Goal: Information Seeking & Learning: Learn about a topic

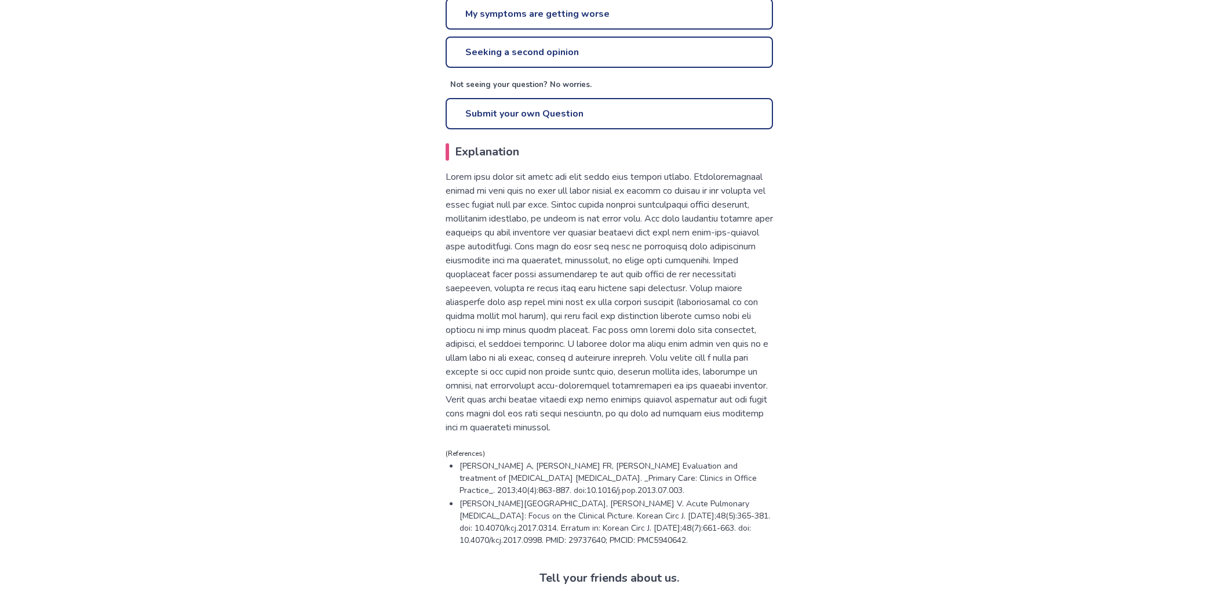
scroll to position [525, 0]
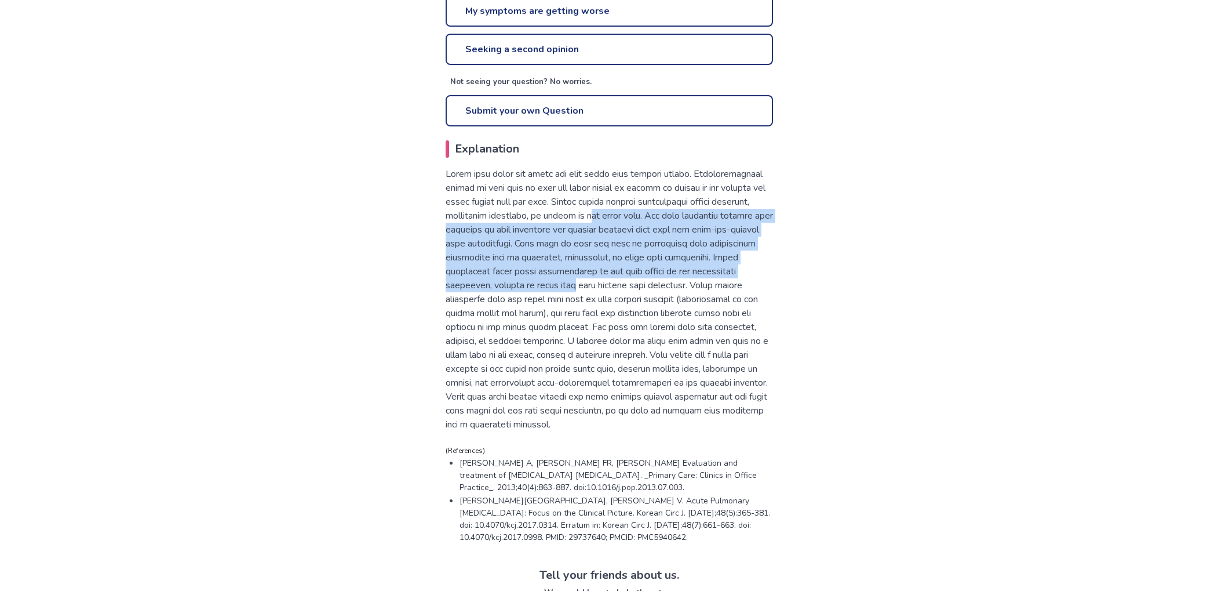
drag, startPoint x: 635, startPoint y: 217, endPoint x: 638, endPoint y: 282, distance: 64.4
click at [638, 282] on p at bounding box center [609, 299] width 327 height 264
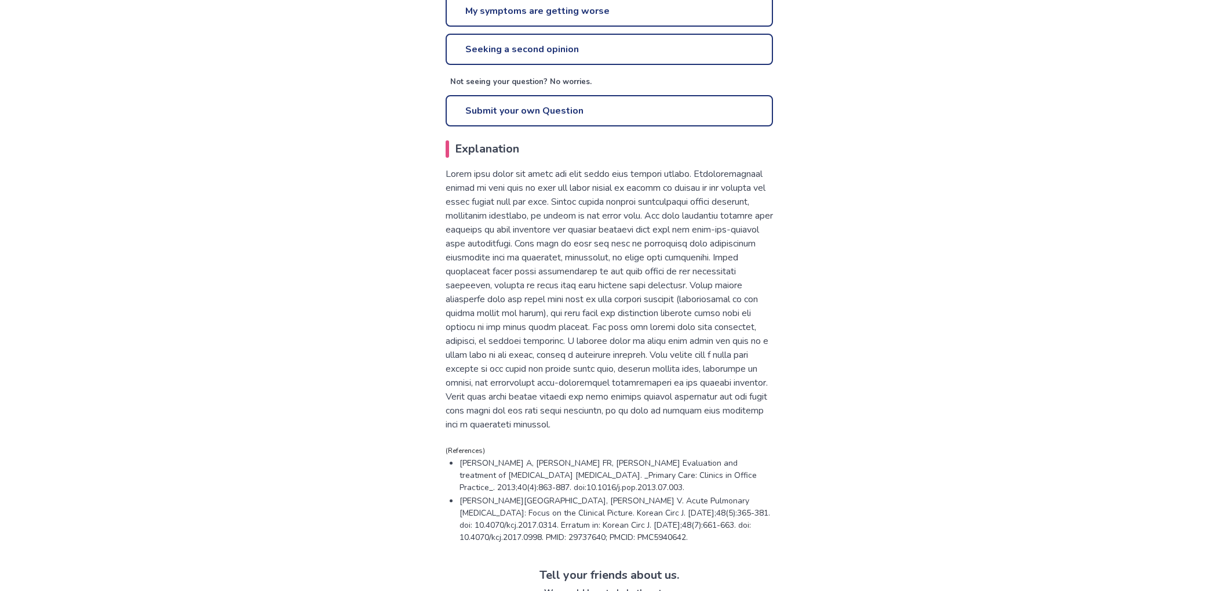
click at [621, 332] on p at bounding box center [609, 299] width 327 height 264
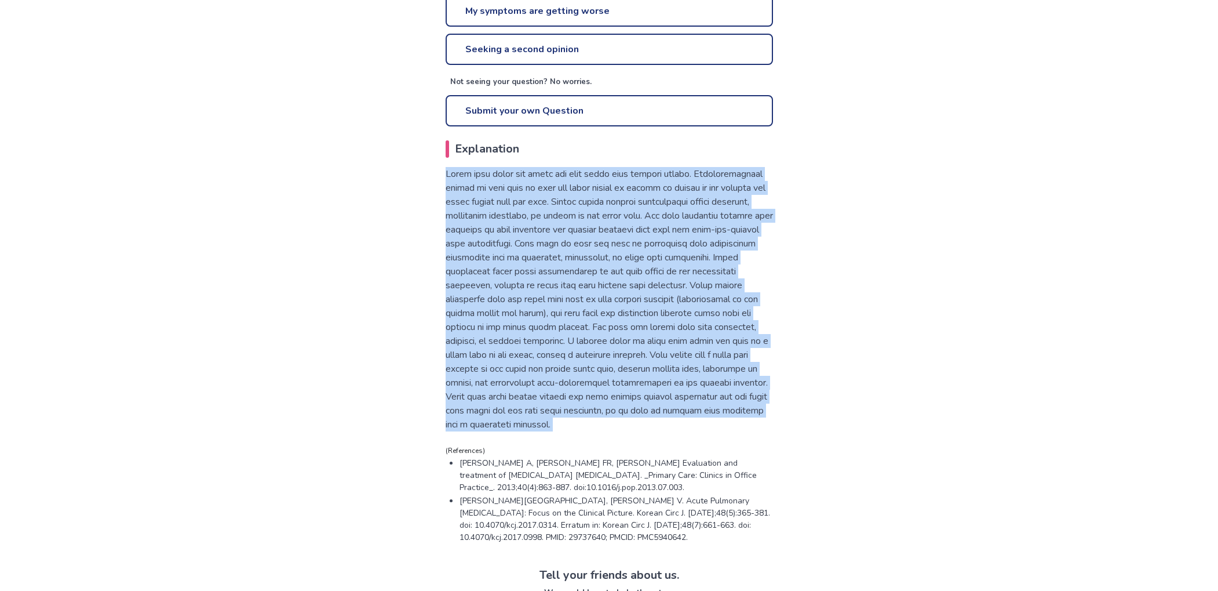
click at [621, 332] on p at bounding box center [609, 299] width 327 height 264
click at [642, 269] on p at bounding box center [609, 299] width 327 height 264
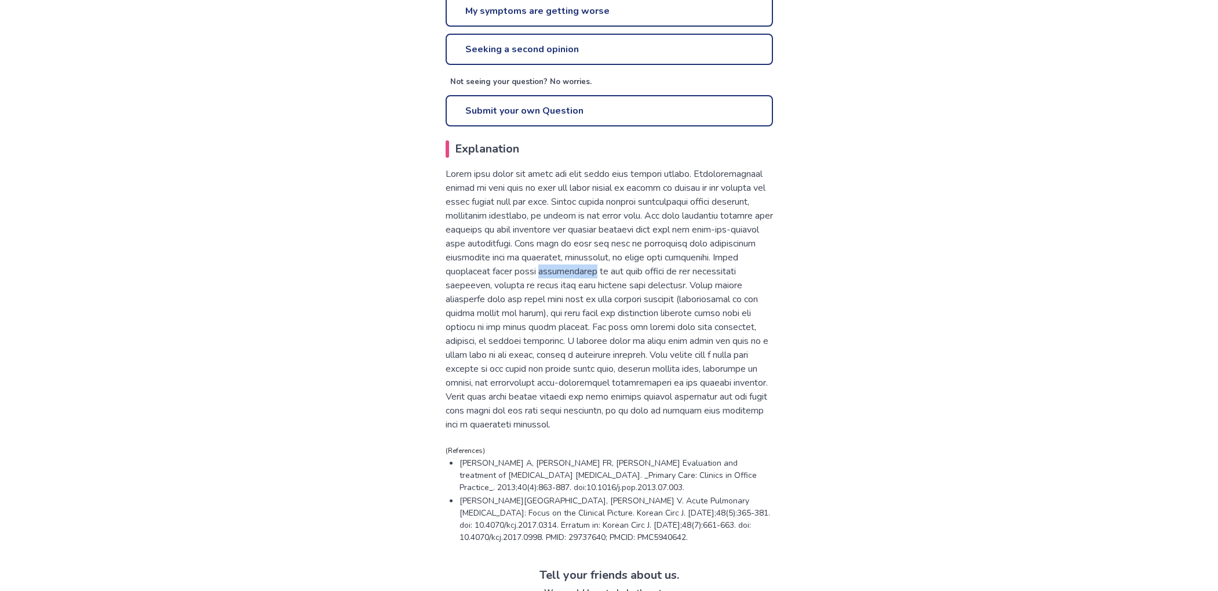
click at [642, 269] on p at bounding box center [609, 299] width 327 height 264
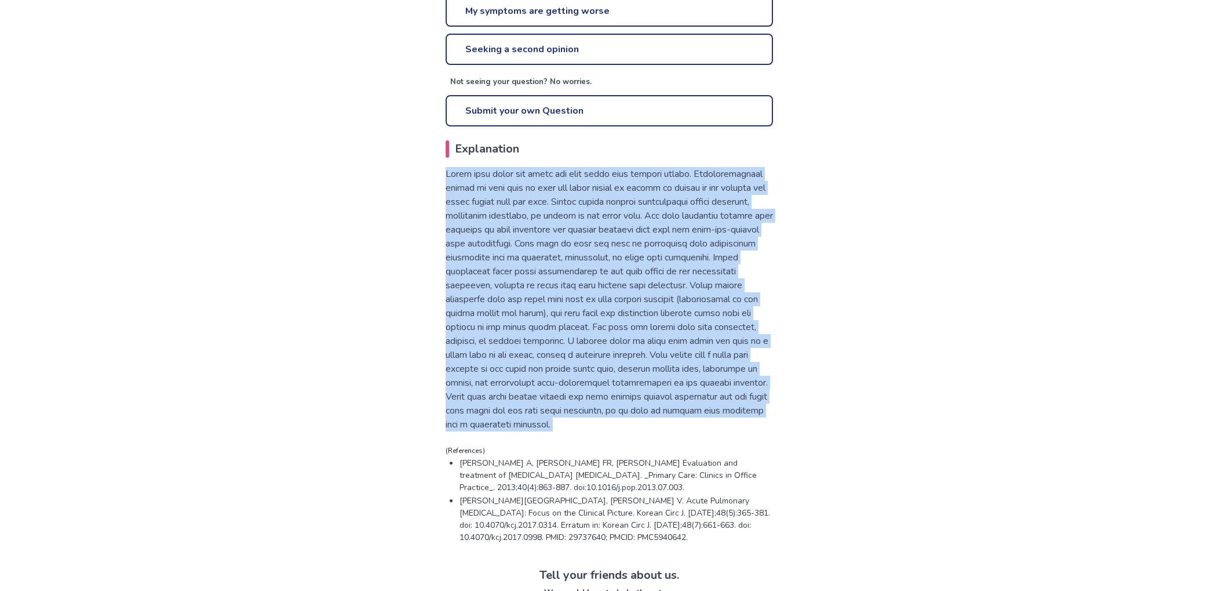
click at [642, 269] on p at bounding box center [609, 299] width 327 height 264
click at [672, 260] on p at bounding box center [609, 299] width 327 height 264
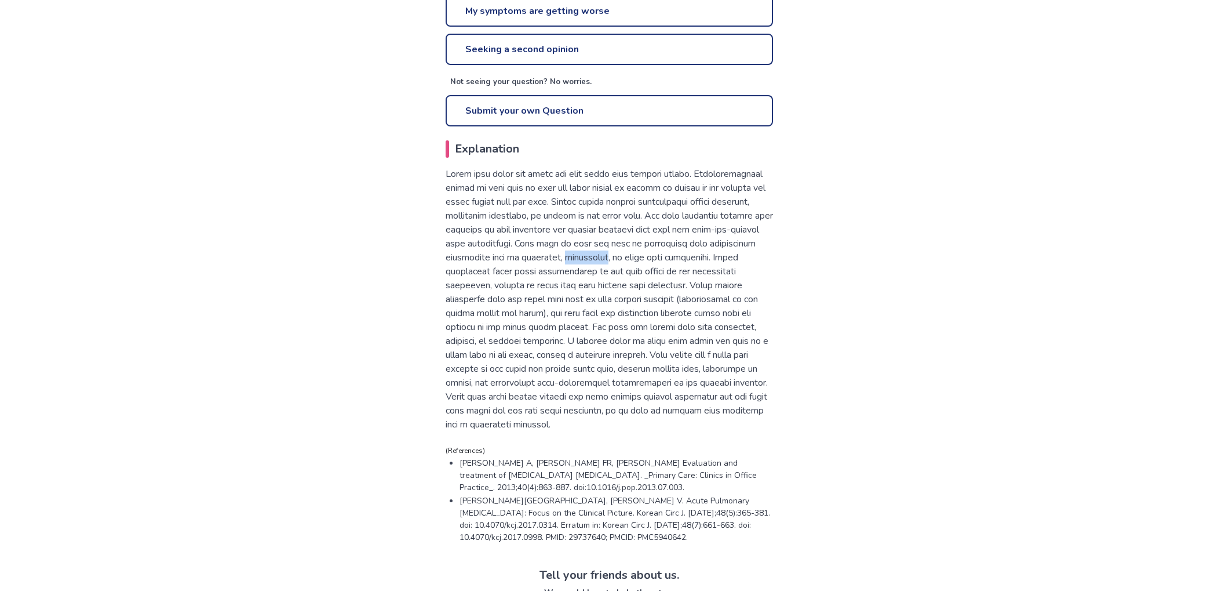
click at [672, 260] on p at bounding box center [609, 299] width 327 height 264
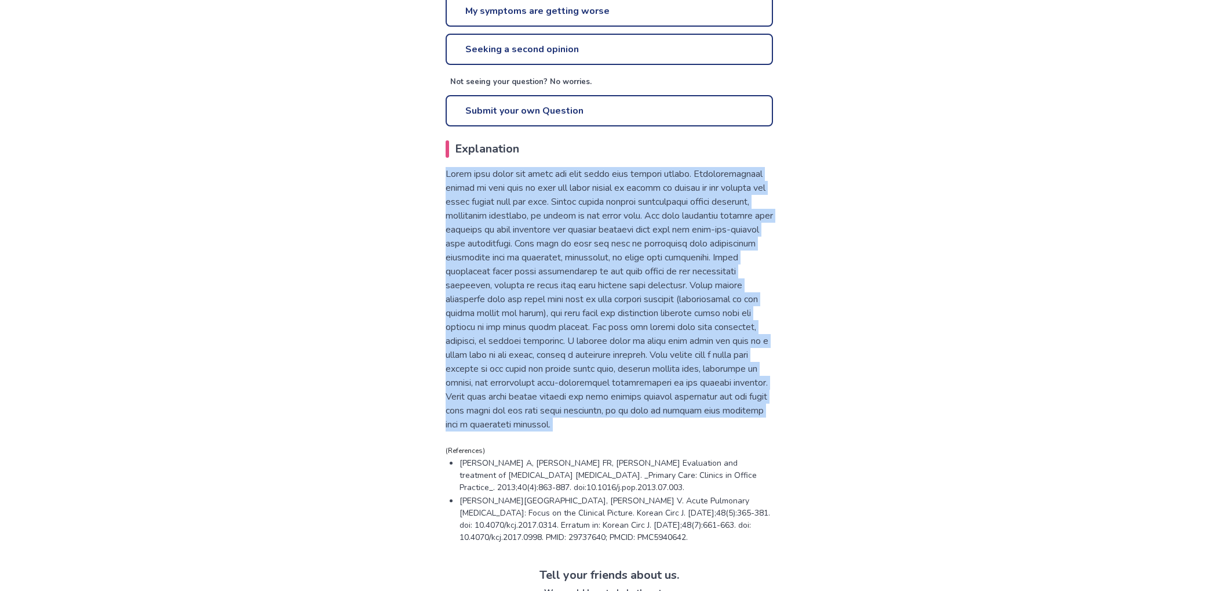
click at [672, 260] on p at bounding box center [609, 299] width 327 height 264
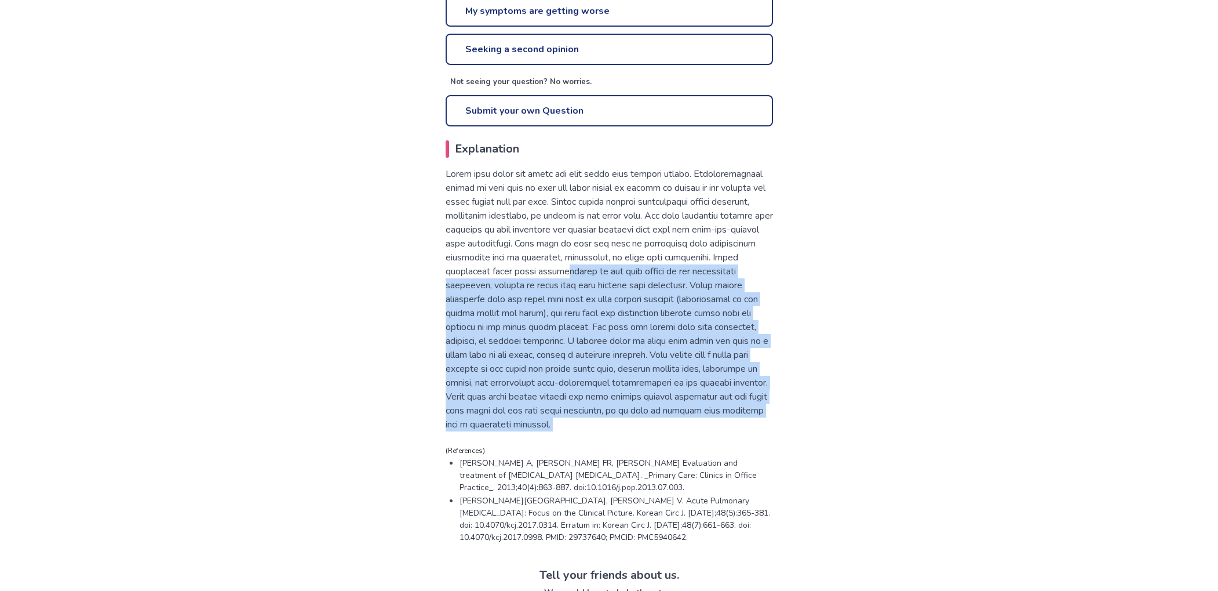
click at [635, 266] on p at bounding box center [609, 299] width 327 height 264
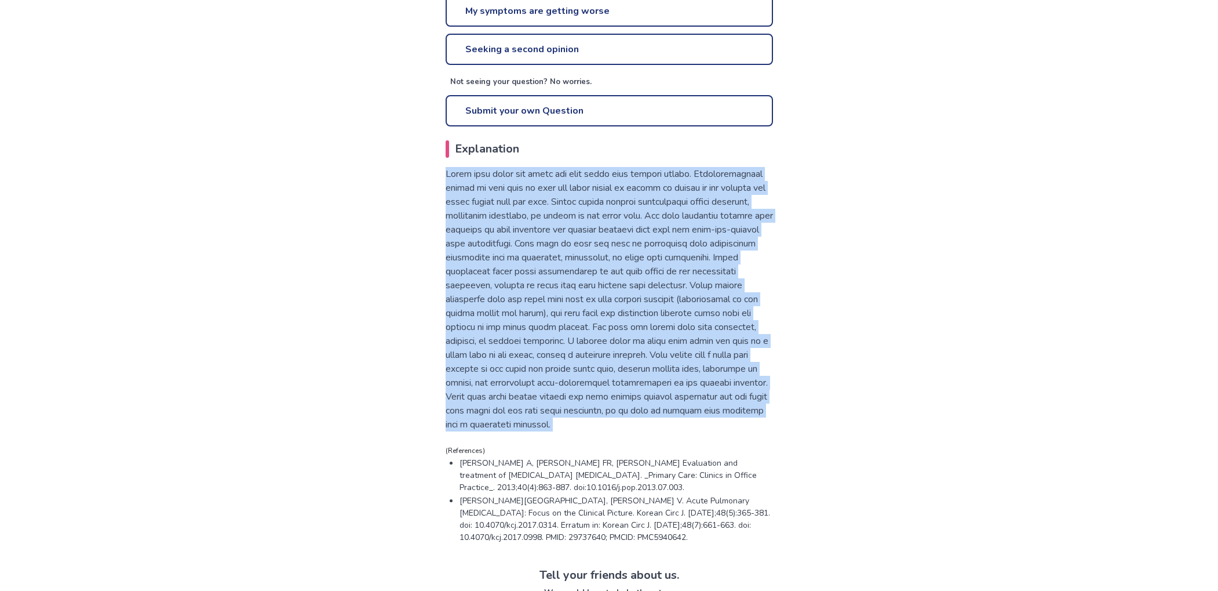
click at [635, 266] on p at bounding box center [609, 299] width 327 height 264
click at [618, 269] on p at bounding box center [609, 299] width 327 height 264
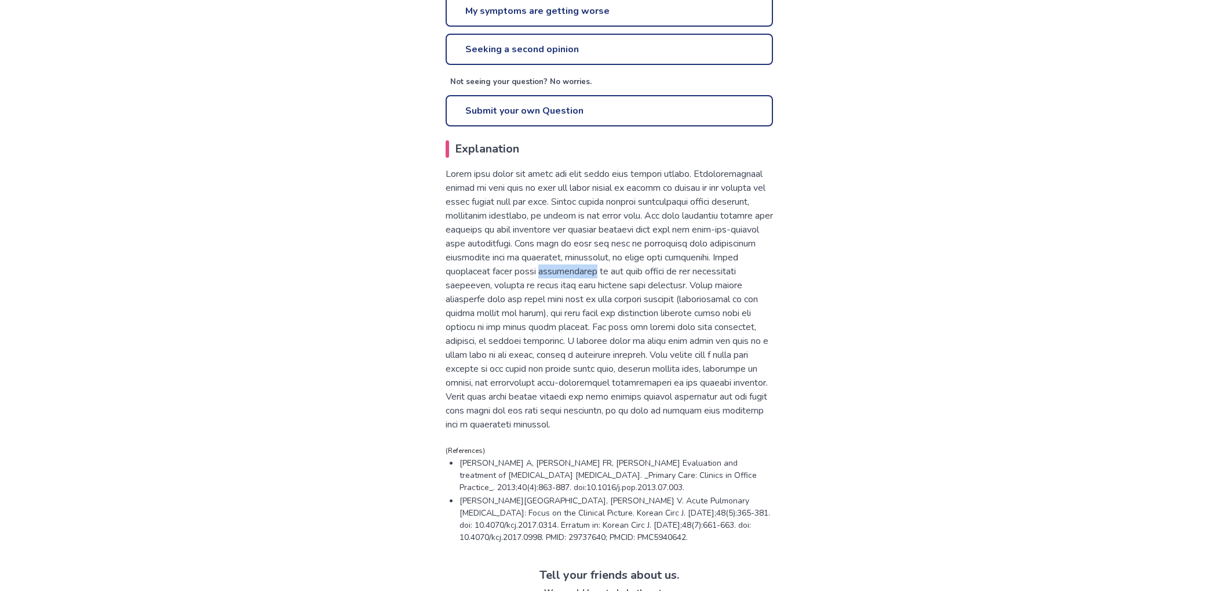
click at [618, 269] on p at bounding box center [609, 299] width 327 height 264
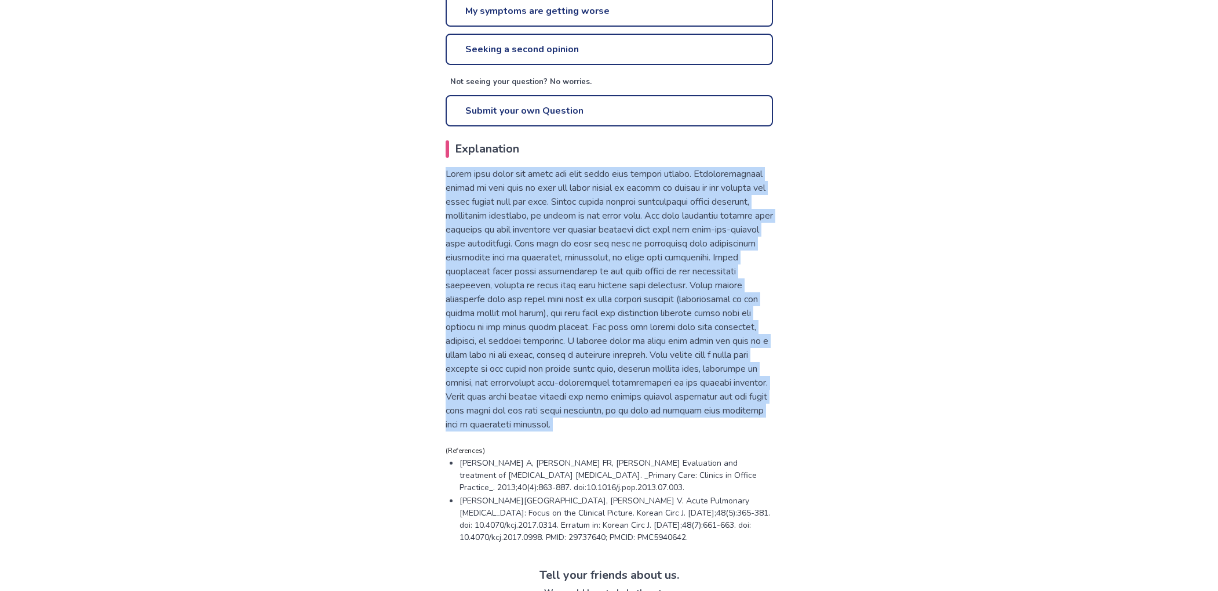
click at [618, 269] on p at bounding box center [609, 299] width 327 height 264
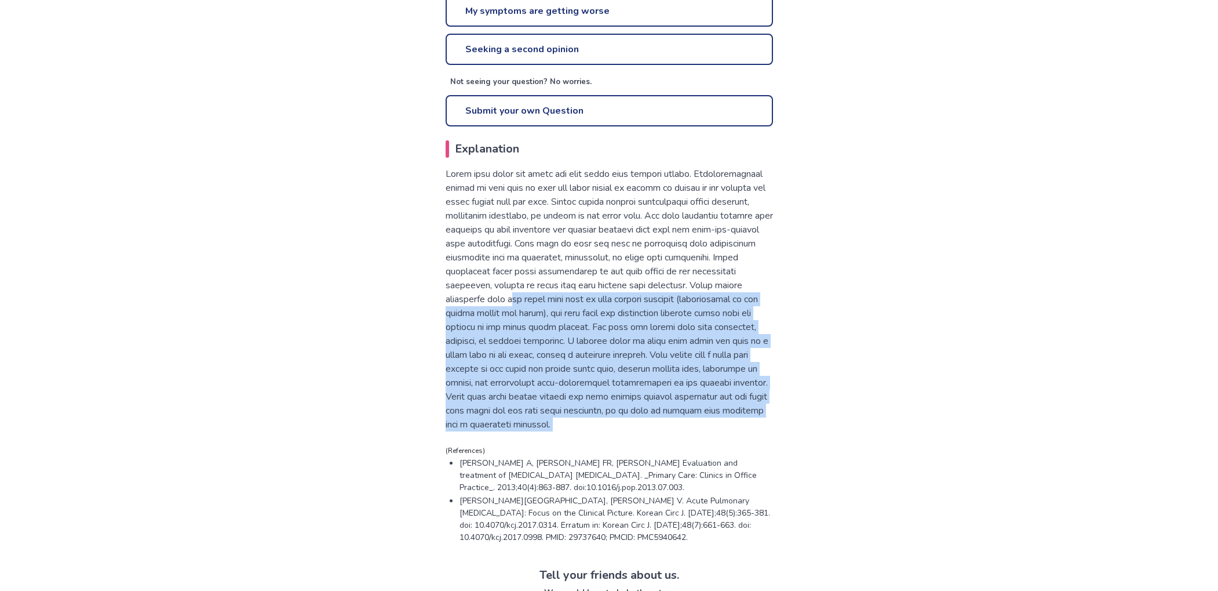
click at [580, 293] on p at bounding box center [609, 299] width 327 height 264
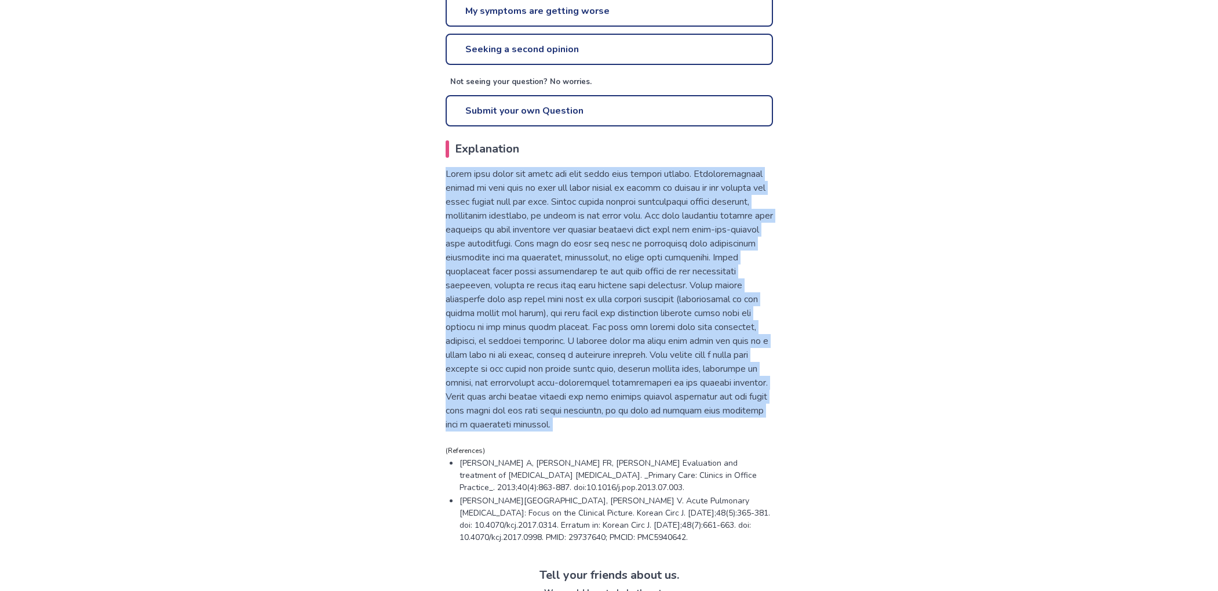
click at [580, 293] on p at bounding box center [609, 299] width 327 height 264
click at [604, 279] on p at bounding box center [609, 299] width 327 height 264
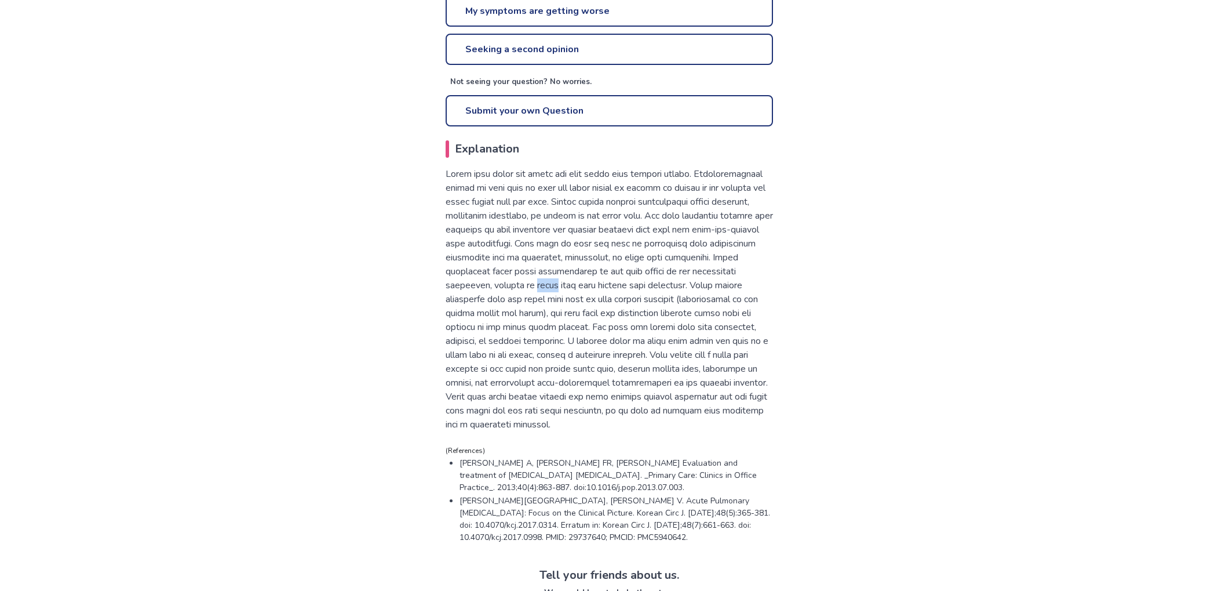
click at [604, 279] on p at bounding box center [609, 299] width 327 height 264
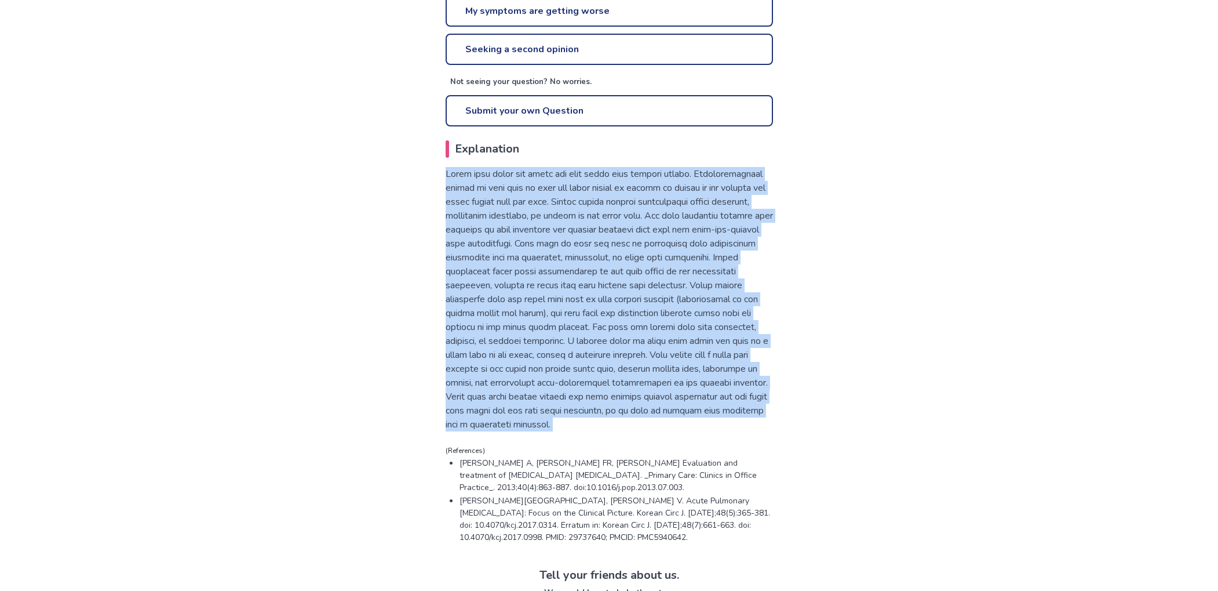
click at [604, 279] on p at bounding box center [609, 299] width 327 height 264
click at [603, 298] on p at bounding box center [609, 299] width 327 height 264
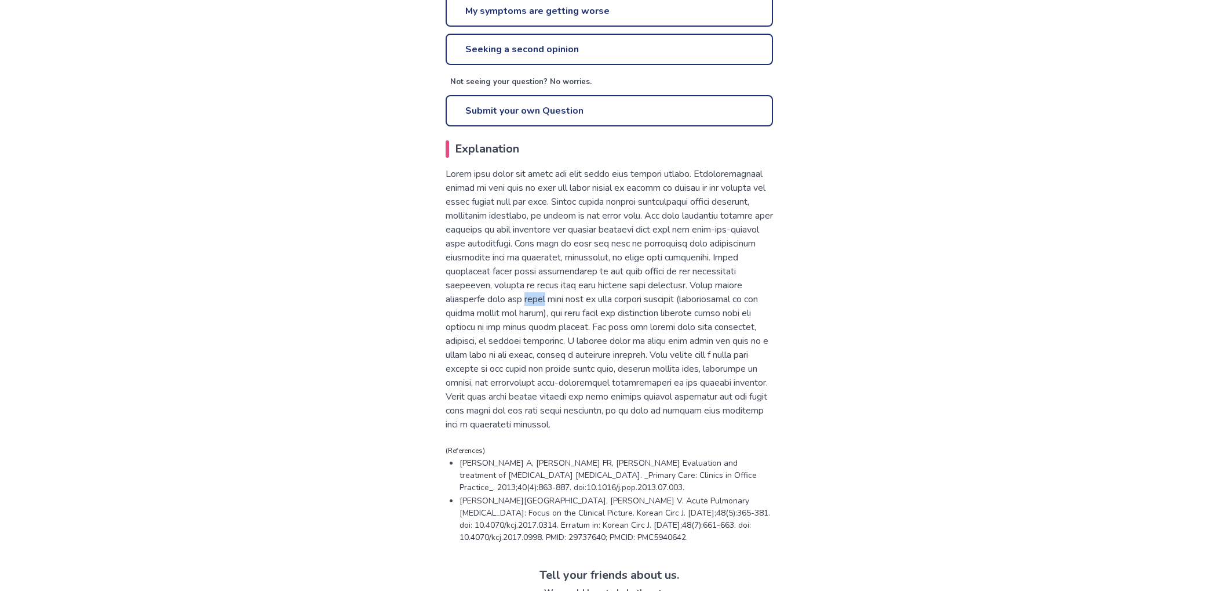
click at [603, 298] on p at bounding box center [609, 299] width 327 height 264
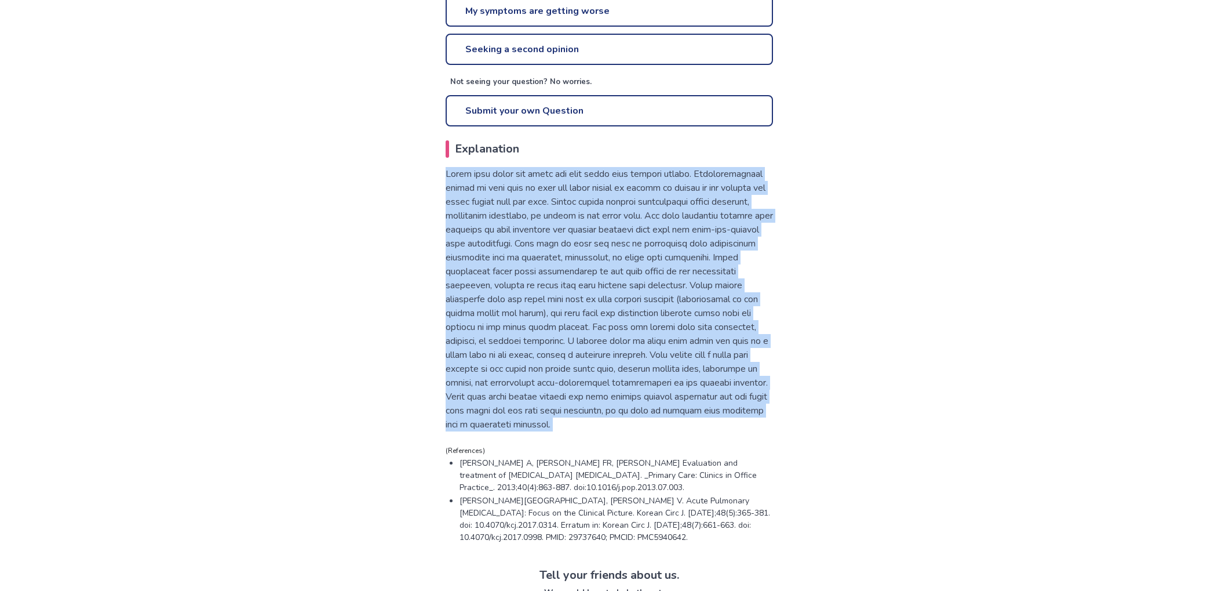
click at [603, 298] on p at bounding box center [609, 299] width 327 height 264
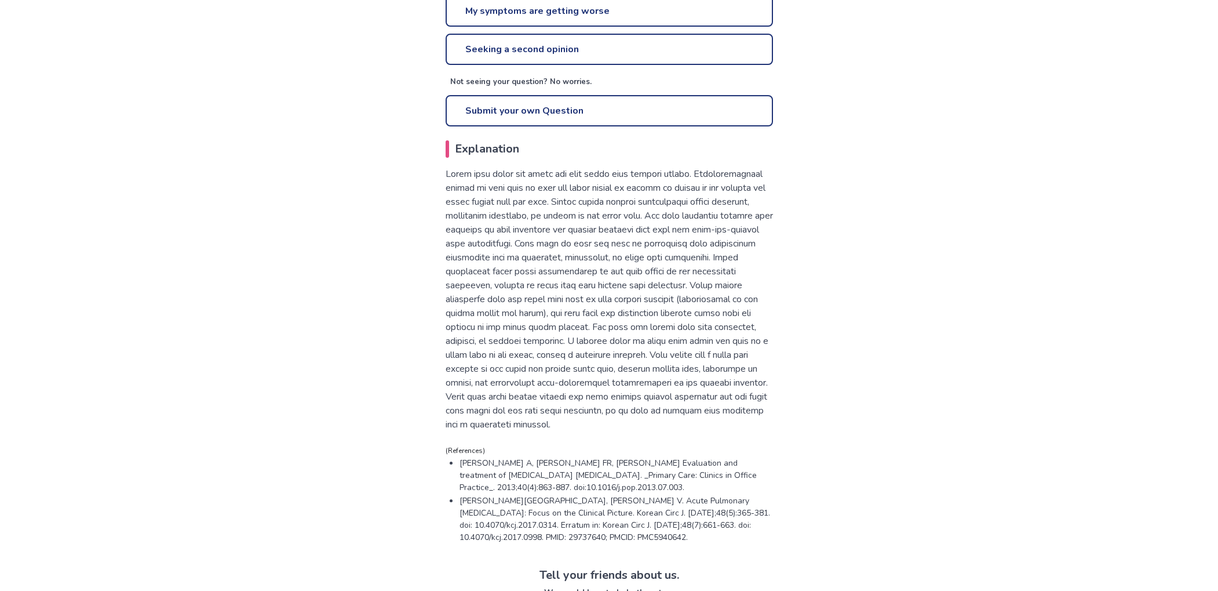
click at [567, 327] on p at bounding box center [609, 299] width 327 height 264
click at [569, 362] on p at bounding box center [609, 299] width 327 height 264
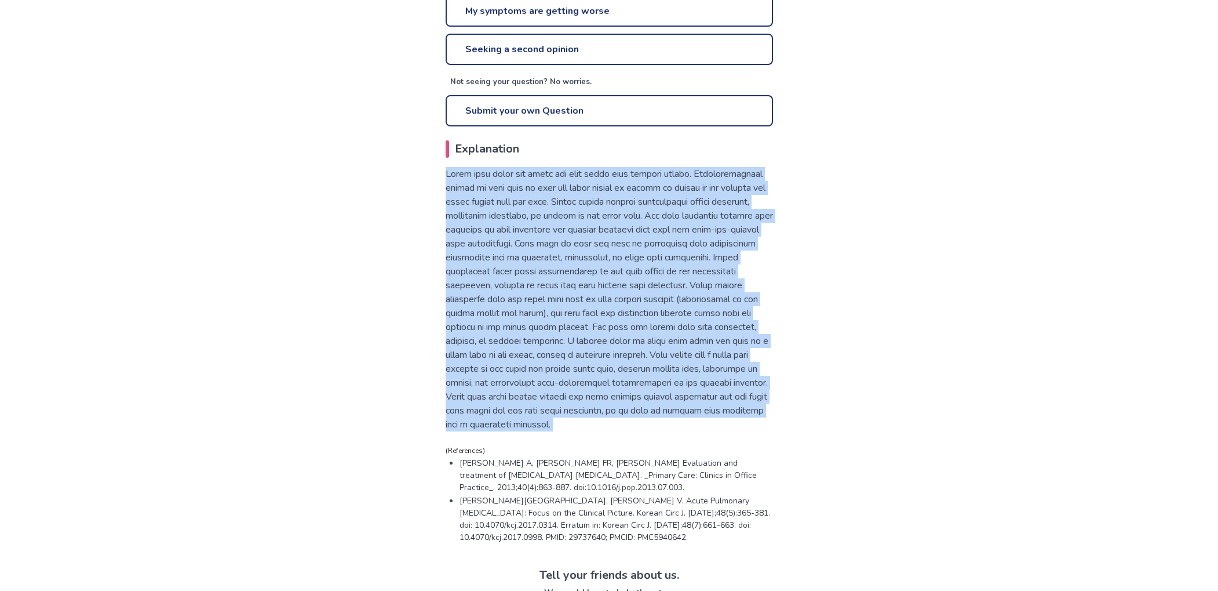
click at [569, 362] on p at bounding box center [609, 299] width 327 height 264
click at [592, 355] on p at bounding box center [609, 299] width 327 height 264
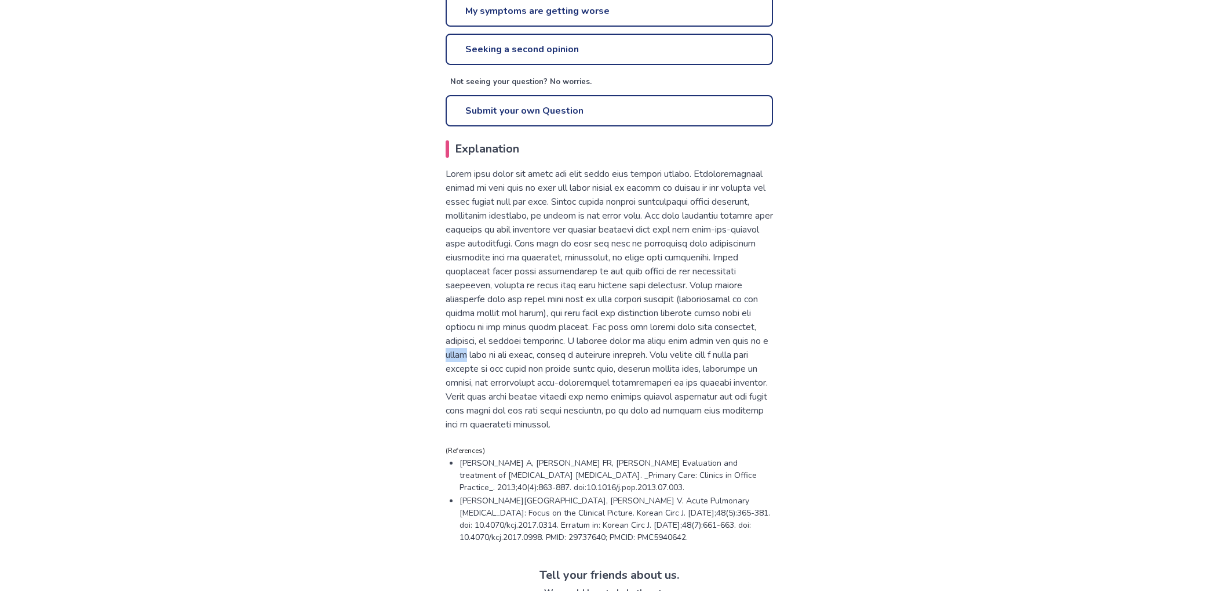
click at [592, 355] on p at bounding box center [609, 299] width 327 height 264
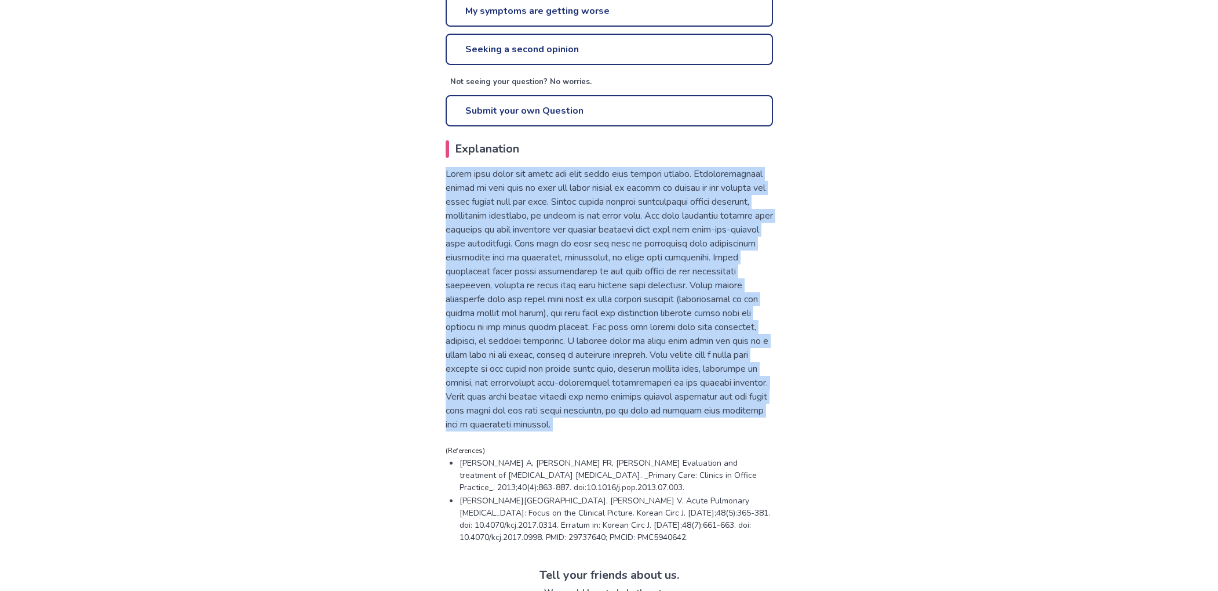
click at [592, 355] on p at bounding box center [609, 299] width 327 height 264
click at [585, 369] on p at bounding box center [609, 299] width 327 height 264
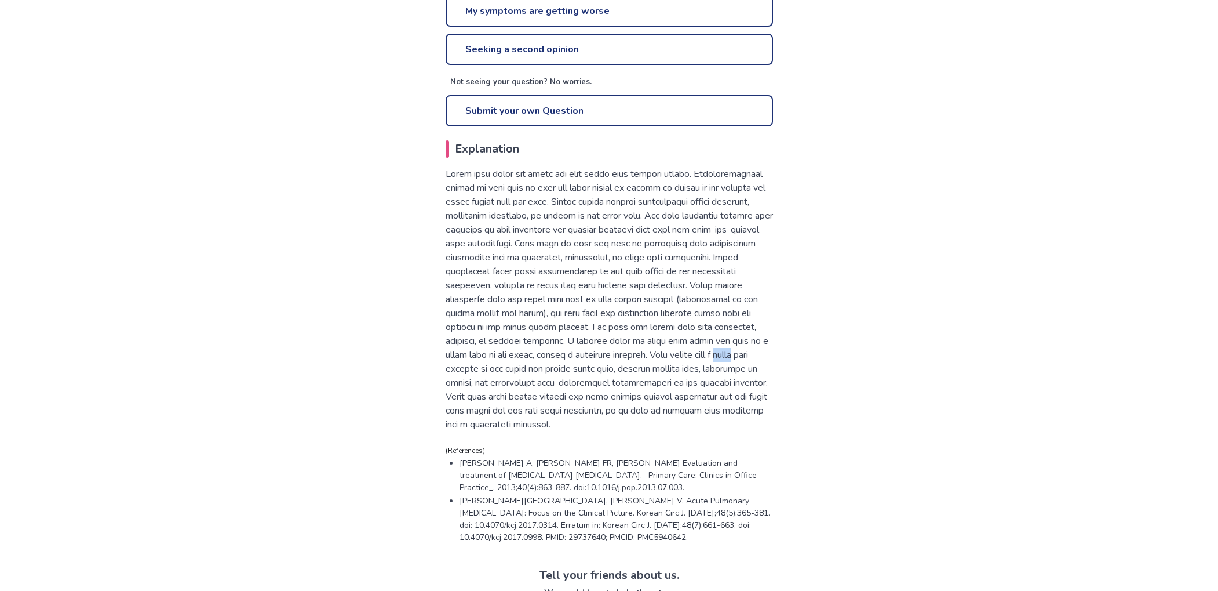
click at [585, 369] on p at bounding box center [609, 299] width 327 height 264
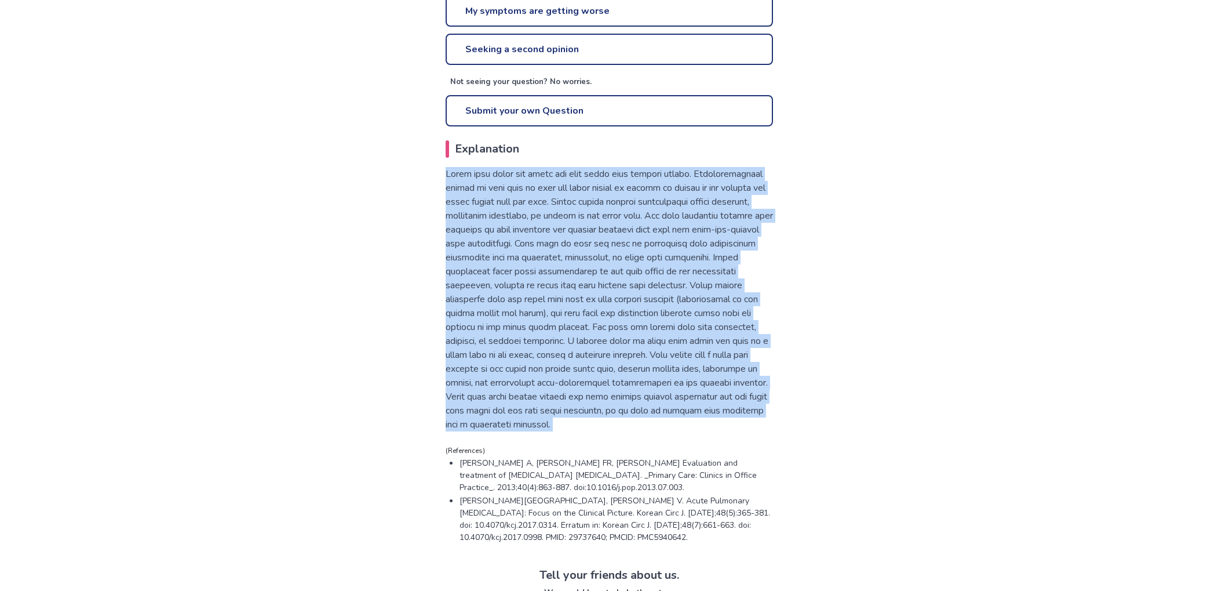
click at [585, 369] on p at bounding box center [609, 299] width 327 height 264
click at [585, 385] on p at bounding box center [609, 299] width 327 height 264
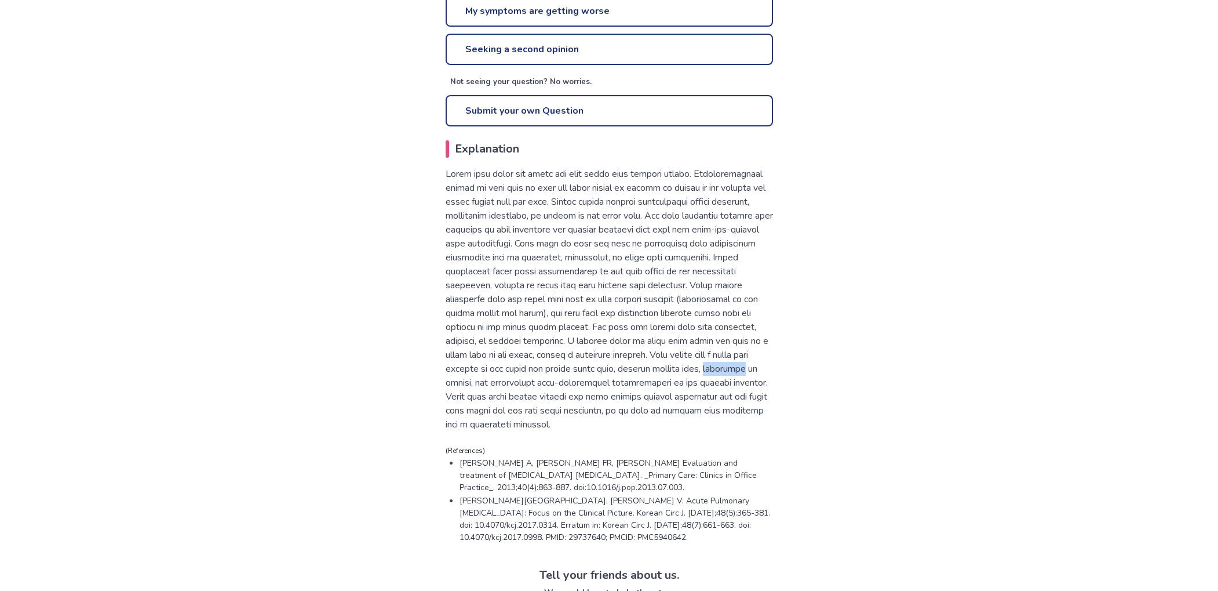
click at [585, 385] on p at bounding box center [609, 299] width 327 height 264
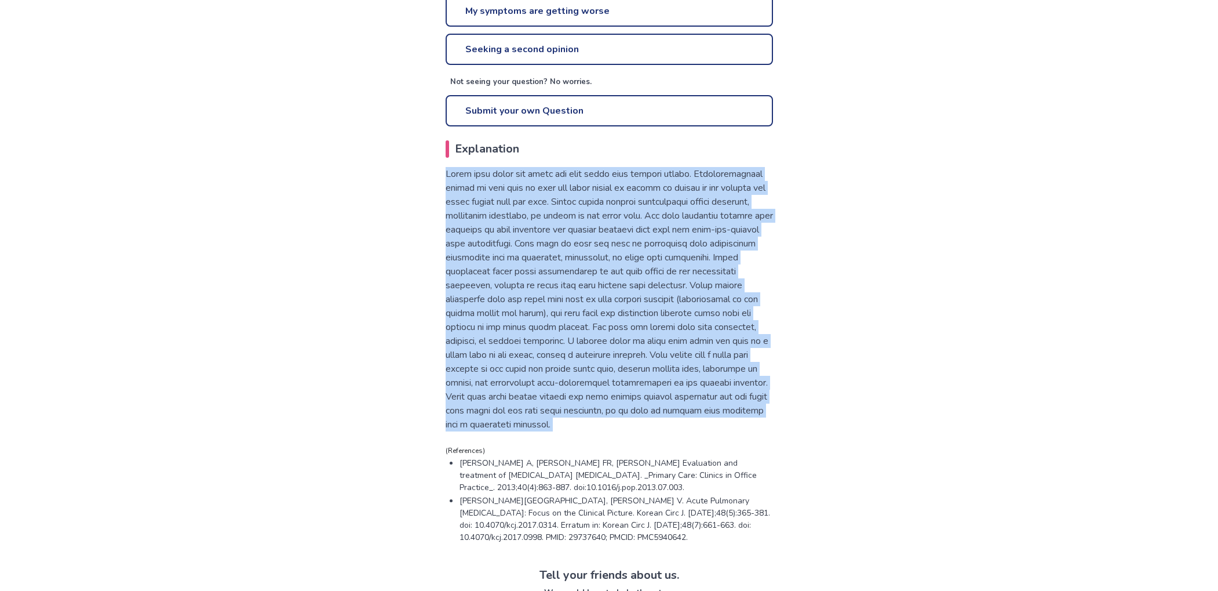
click at [585, 385] on p at bounding box center [609, 299] width 327 height 264
click at [584, 394] on p at bounding box center [609, 299] width 327 height 264
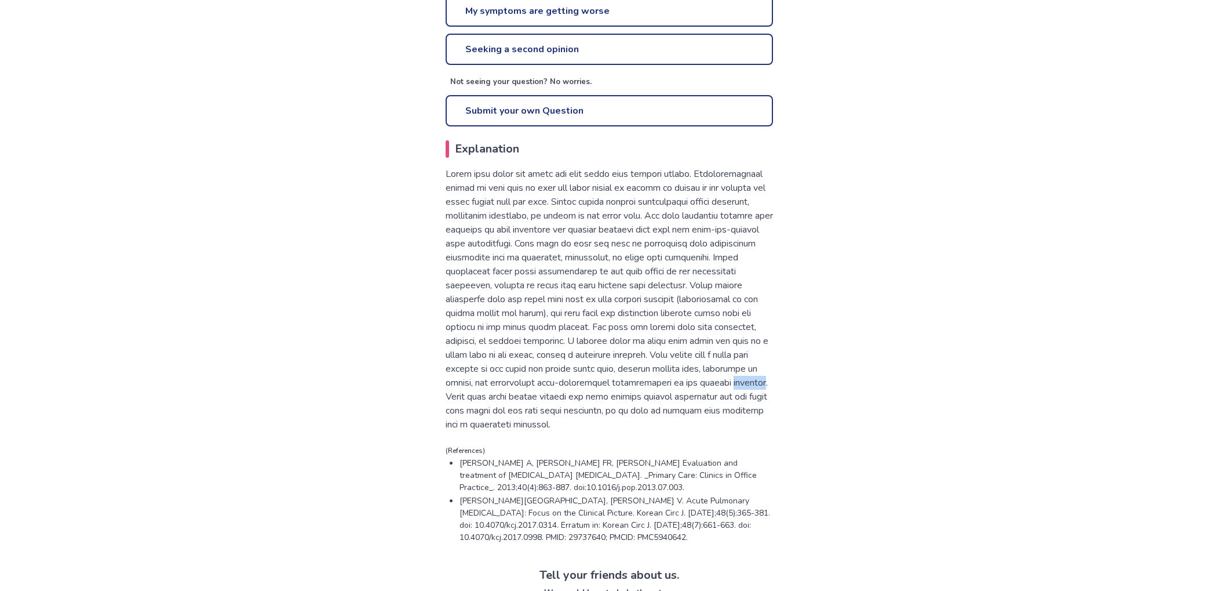
click at [584, 394] on p at bounding box center [609, 299] width 327 height 264
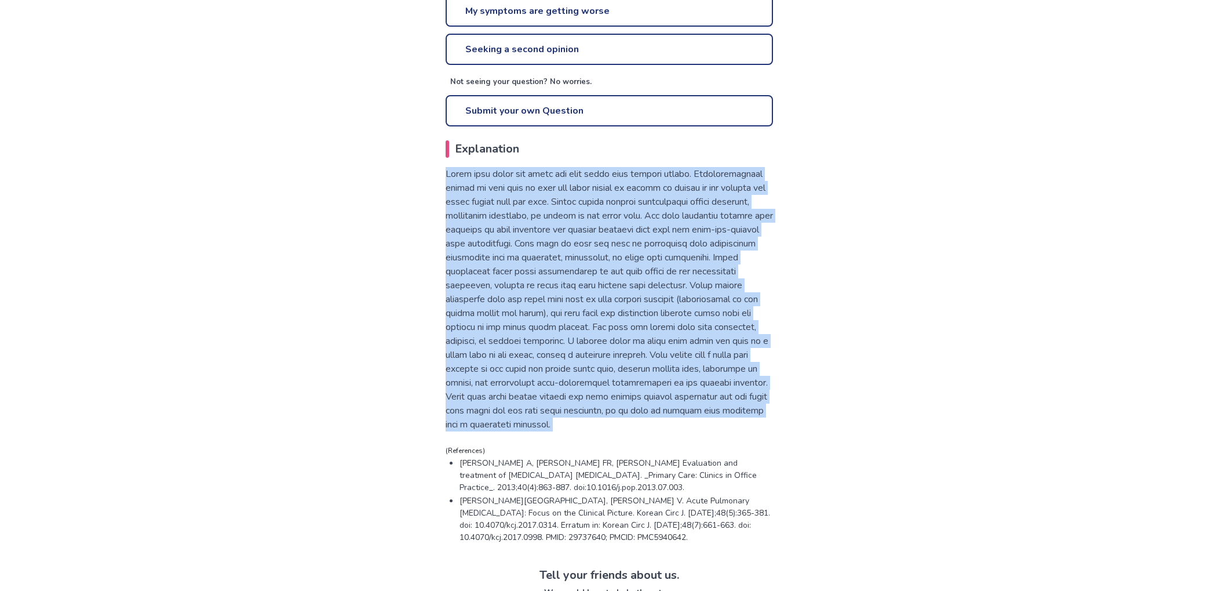
click at [584, 394] on p at bounding box center [609, 299] width 327 height 264
click at [580, 399] on p at bounding box center [609, 299] width 327 height 264
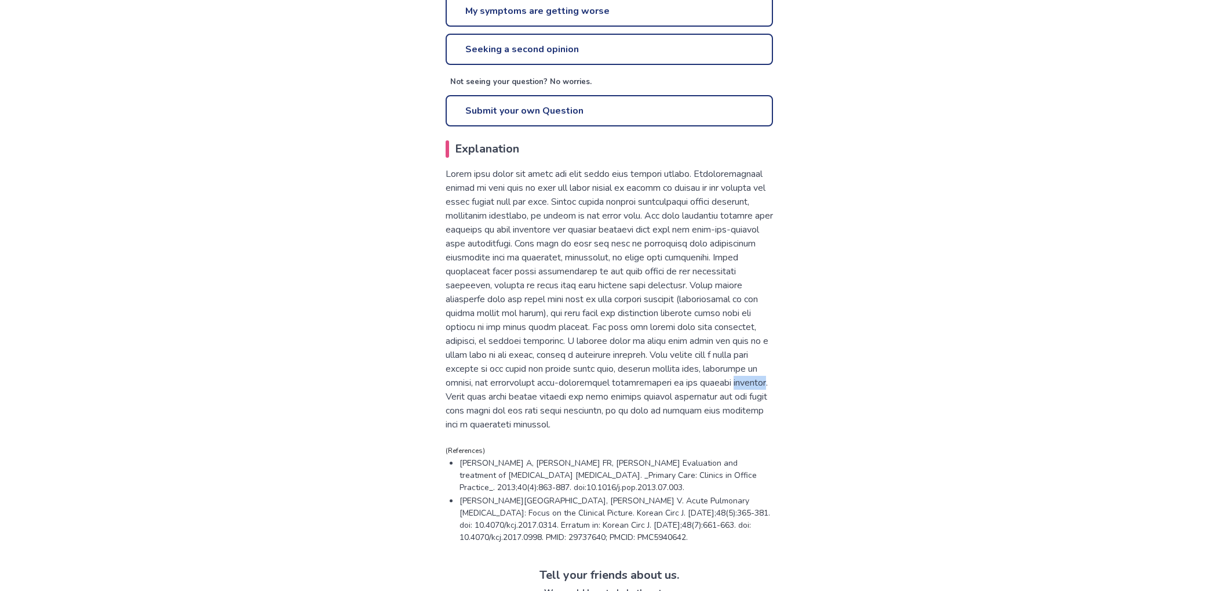
click at [580, 399] on p at bounding box center [609, 299] width 327 height 264
click at [580, 398] on p at bounding box center [609, 299] width 327 height 264
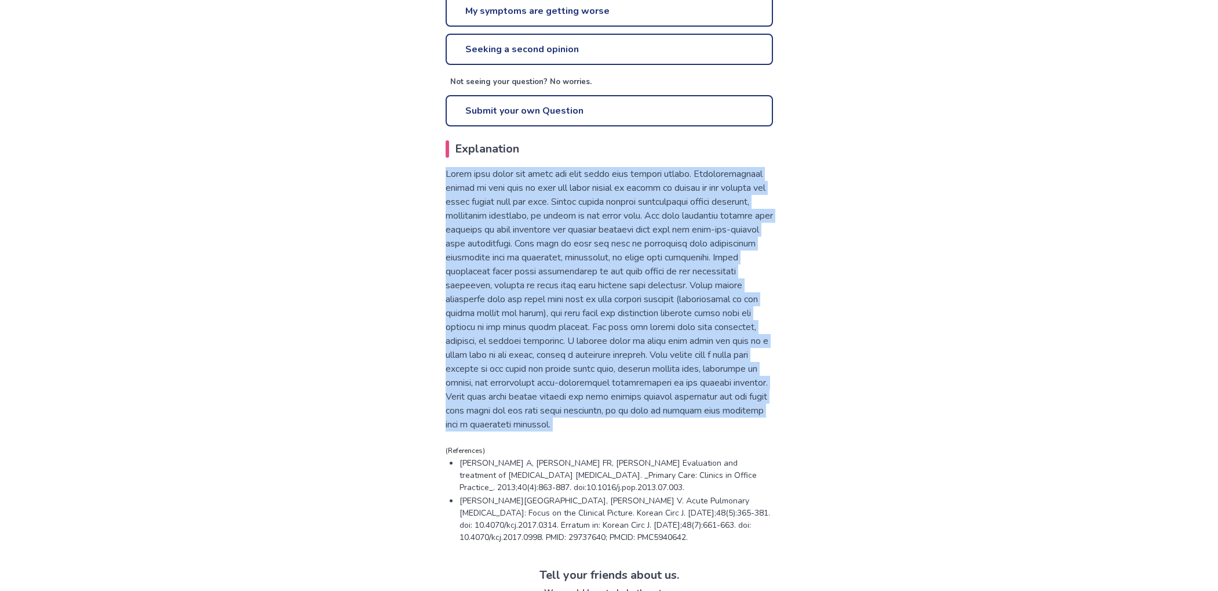
click at [580, 398] on p at bounding box center [609, 299] width 327 height 264
click at [577, 411] on p at bounding box center [609, 299] width 327 height 264
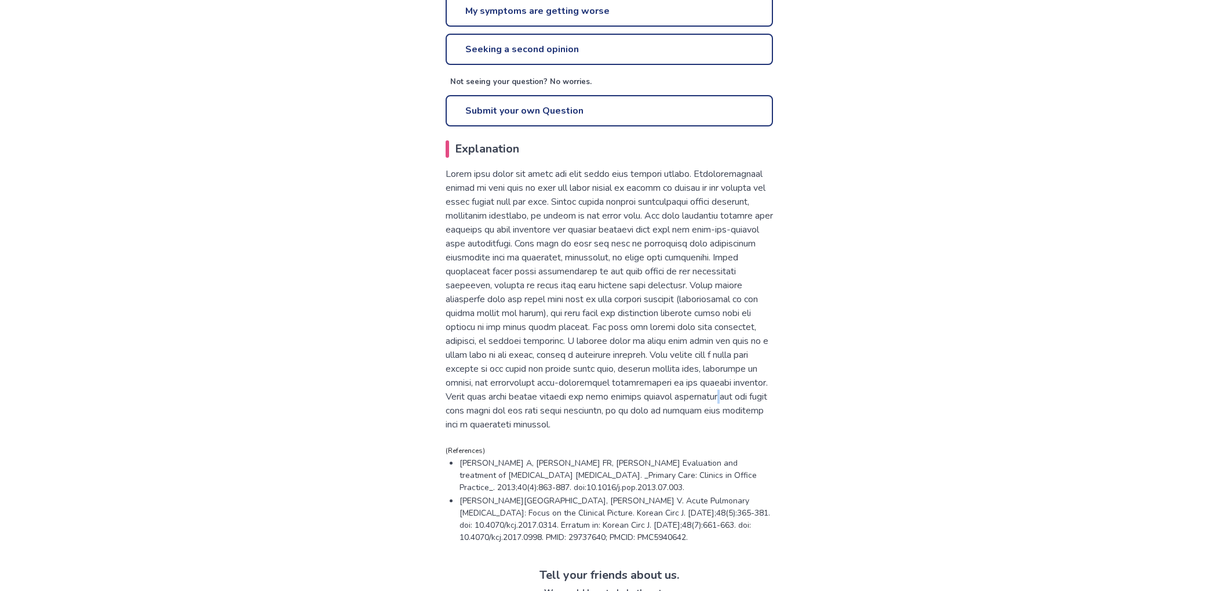
click at [577, 411] on p at bounding box center [609, 299] width 327 height 264
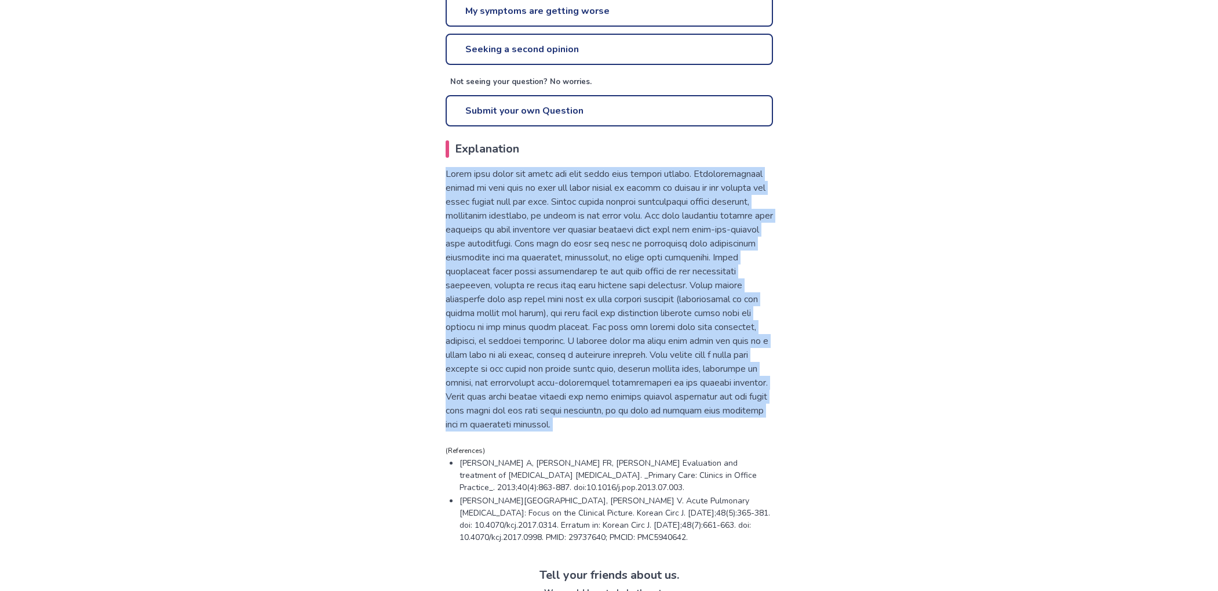
click at [577, 411] on p at bounding box center [609, 299] width 327 height 264
click at [563, 418] on p at bounding box center [609, 299] width 327 height 264
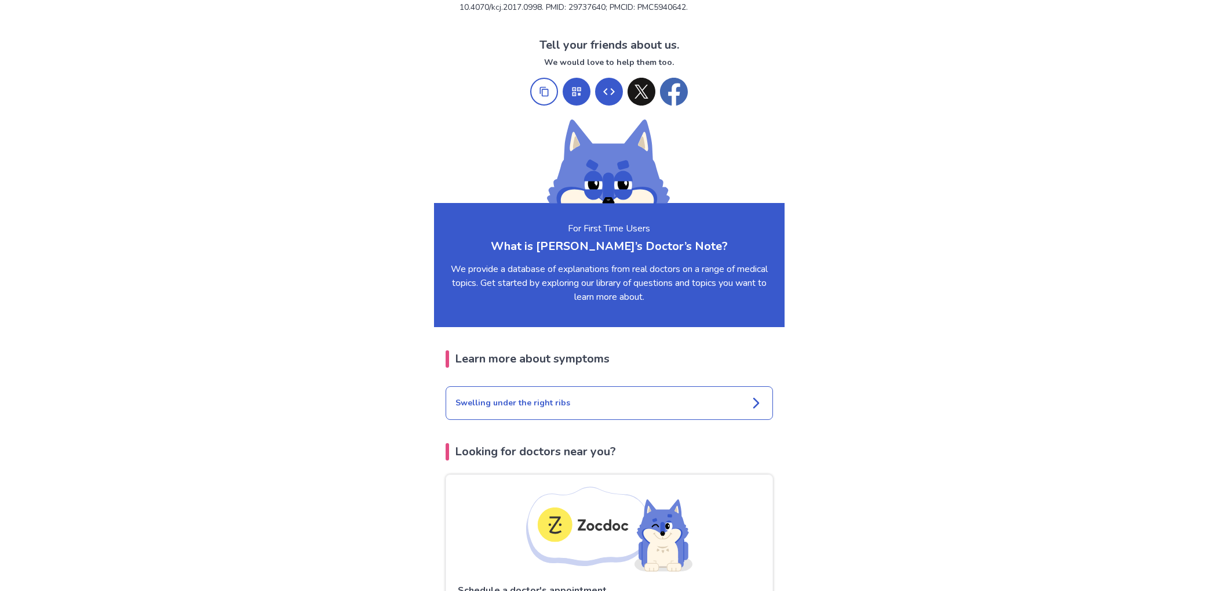
scroll to position [1056, 0]
